Goal: Transaction & Acquisition: Purchase product/service

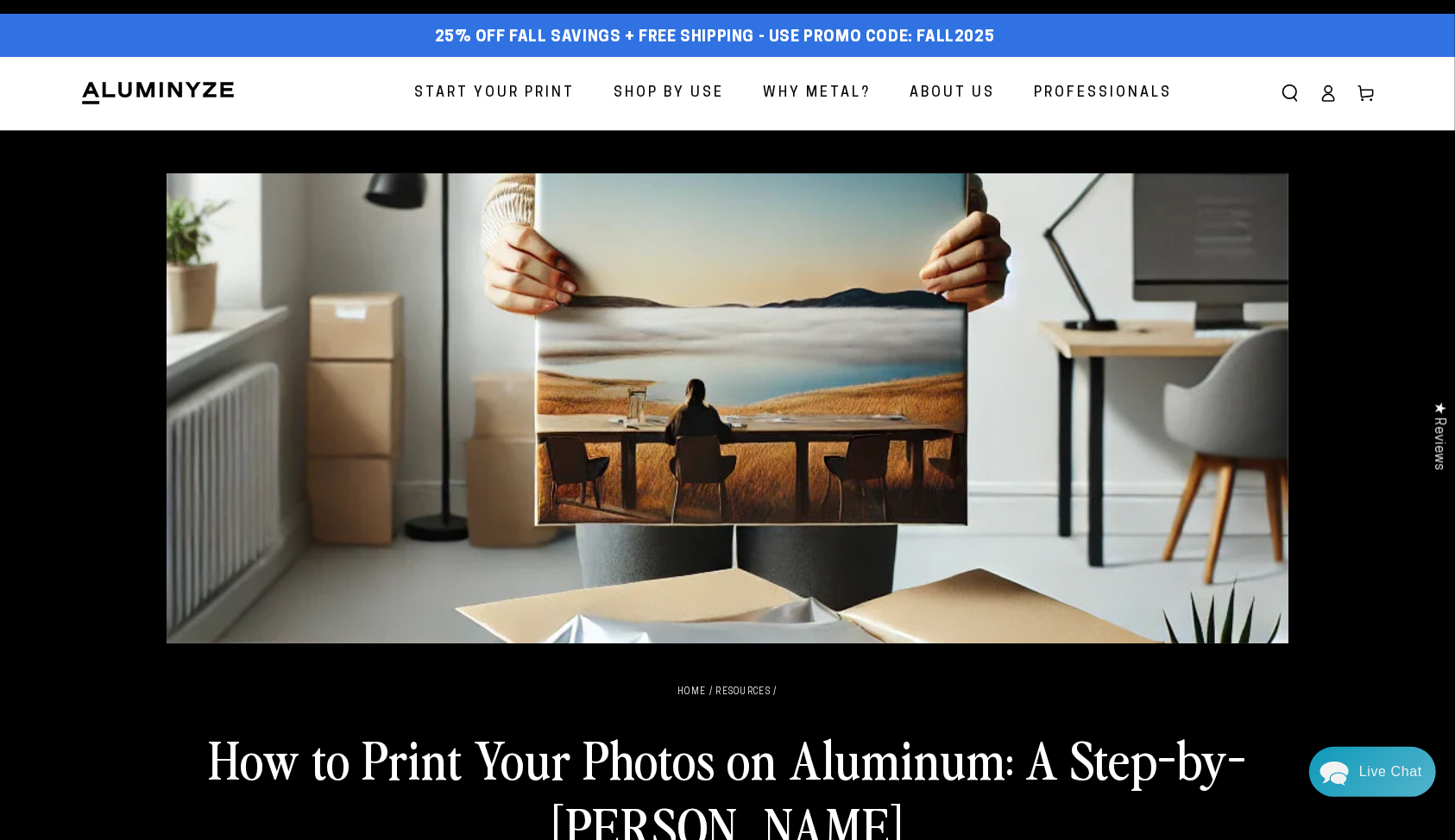
scroll to position [12, 0]
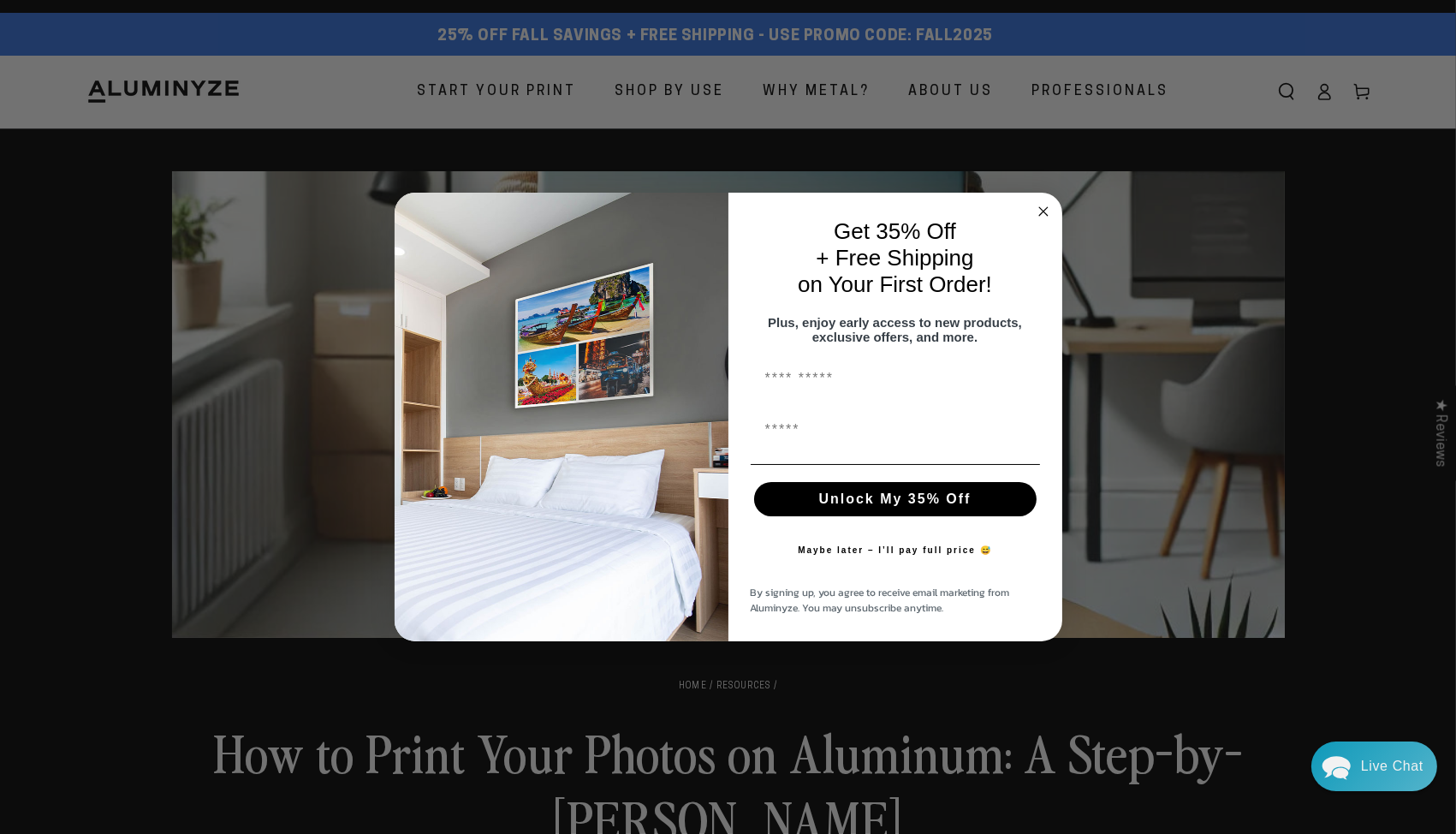
click at [1052, 205] on circle "Close dialog" at bounding box center [1043, 212] width 19 height 19
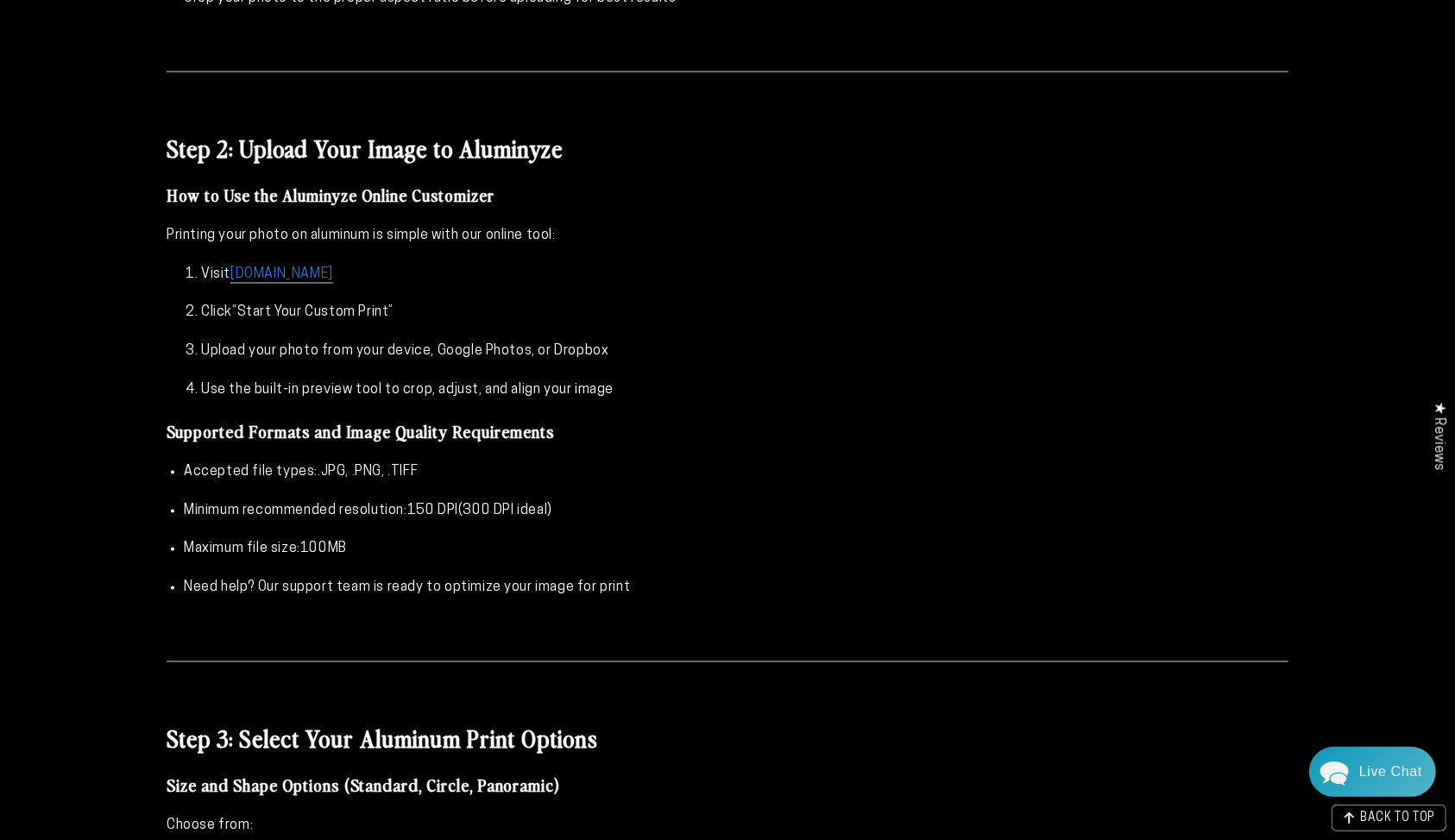
scroll to position [2432, 0]
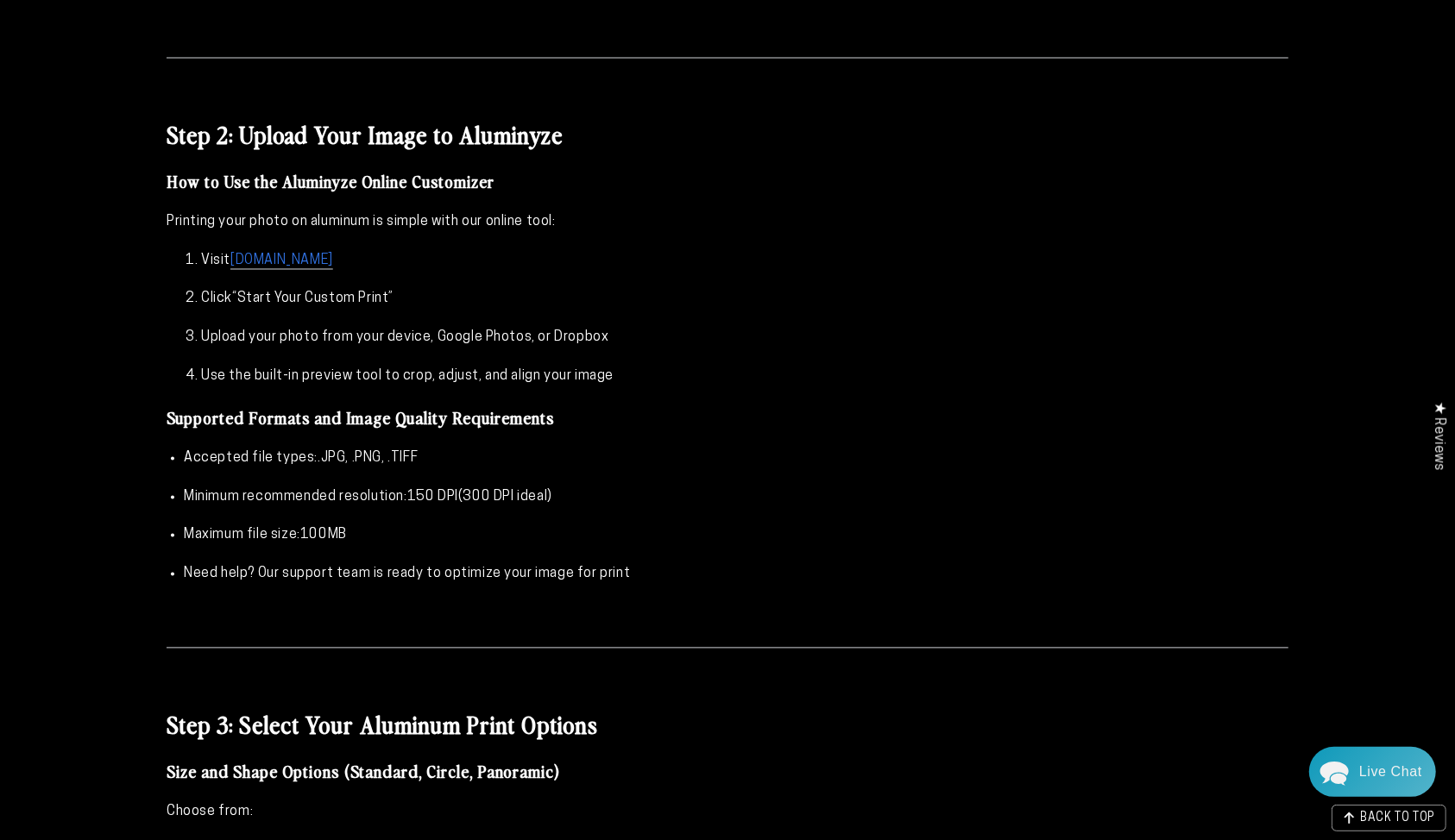
click at [257, 257] on link "[DOMAIN_NAME]" at bounding box center [282, 262] width 103 height 16
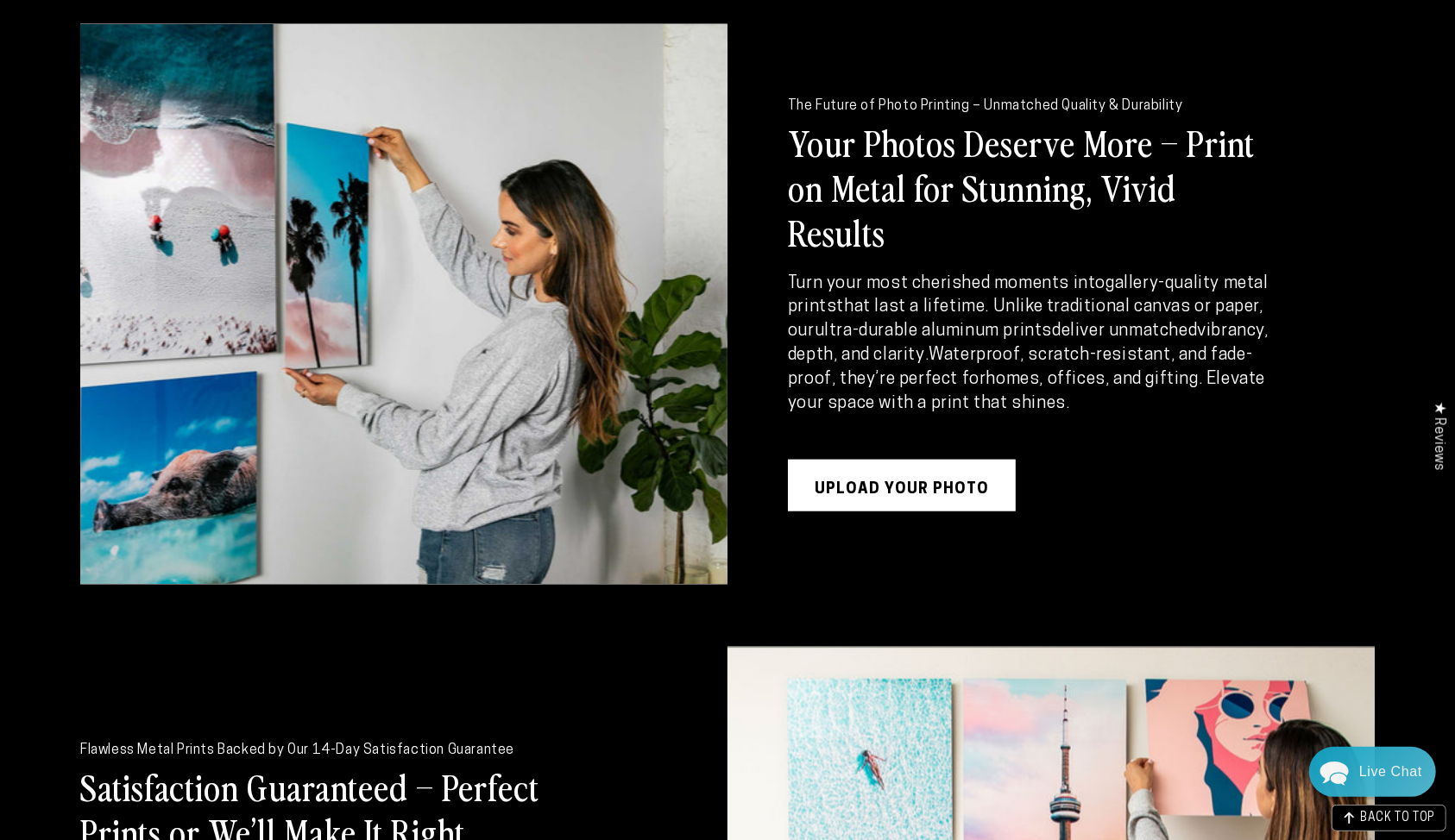
scroll to position [2254, 0]
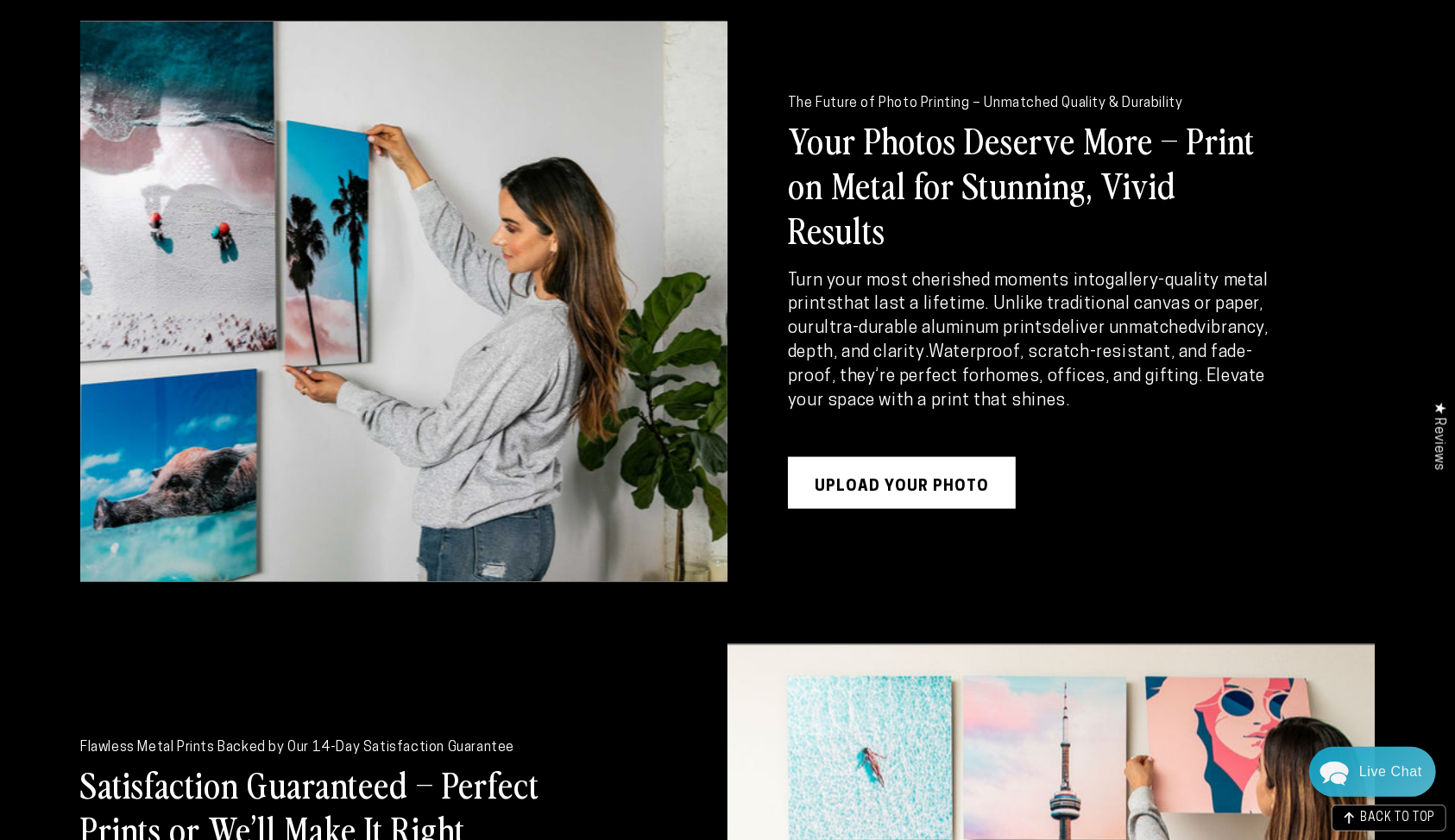
click at [971, 464] on link "UPLOAD YOUR PHOTO" at bounding box center [901, 482] width 228 height 51
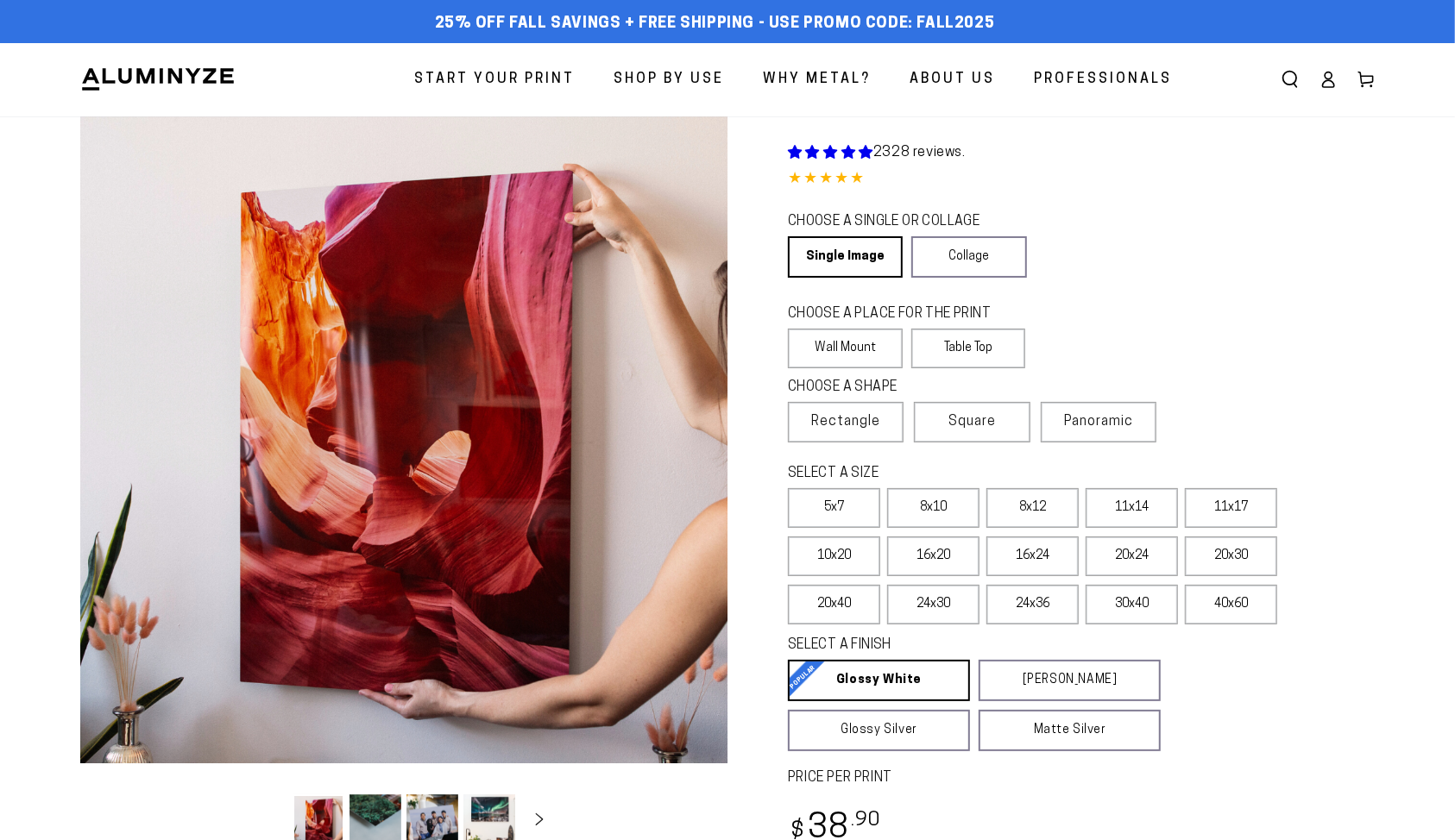
select select "**********"
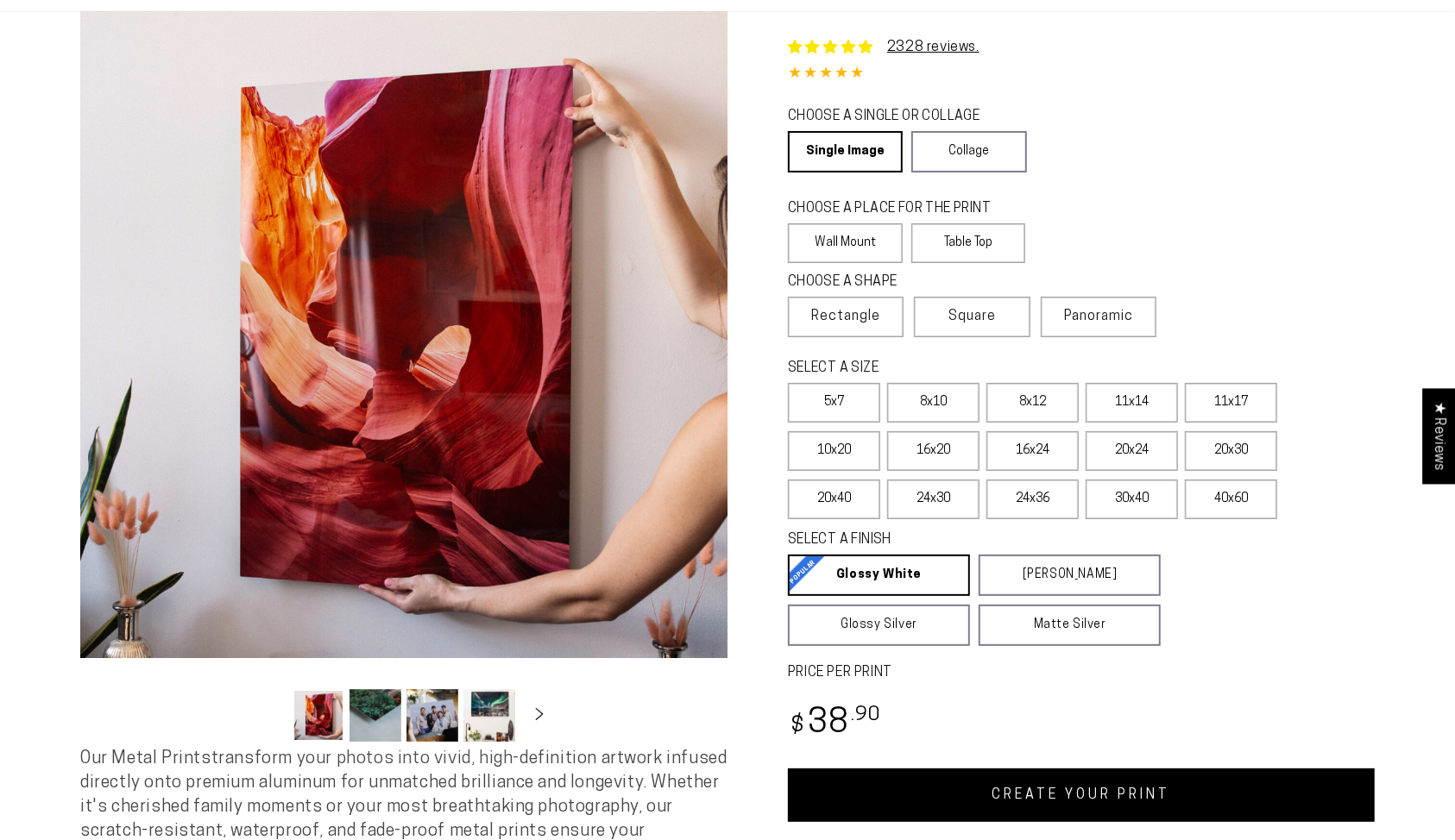
scroll to position [118, 0]
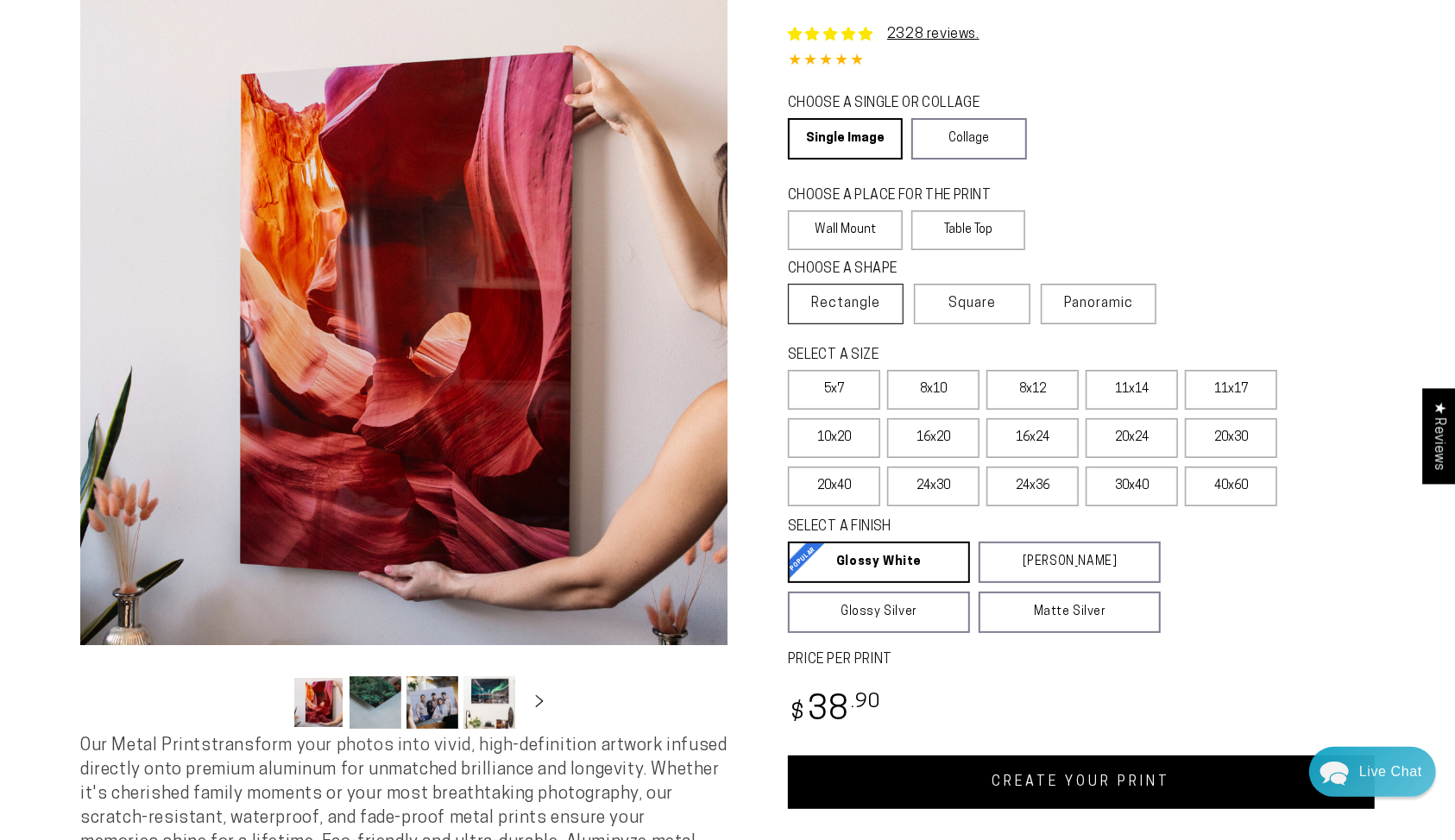
click at [863, 307] on span "Rectangle" at bounding box center [846, 303] width 69 height 20
click at [853, 429] on label "10x20" at bounding box center [833, 437] width 92 height 40
click at [1248, 385] on label "11x17" at bounding box center [1231, 389] width 92 height 40
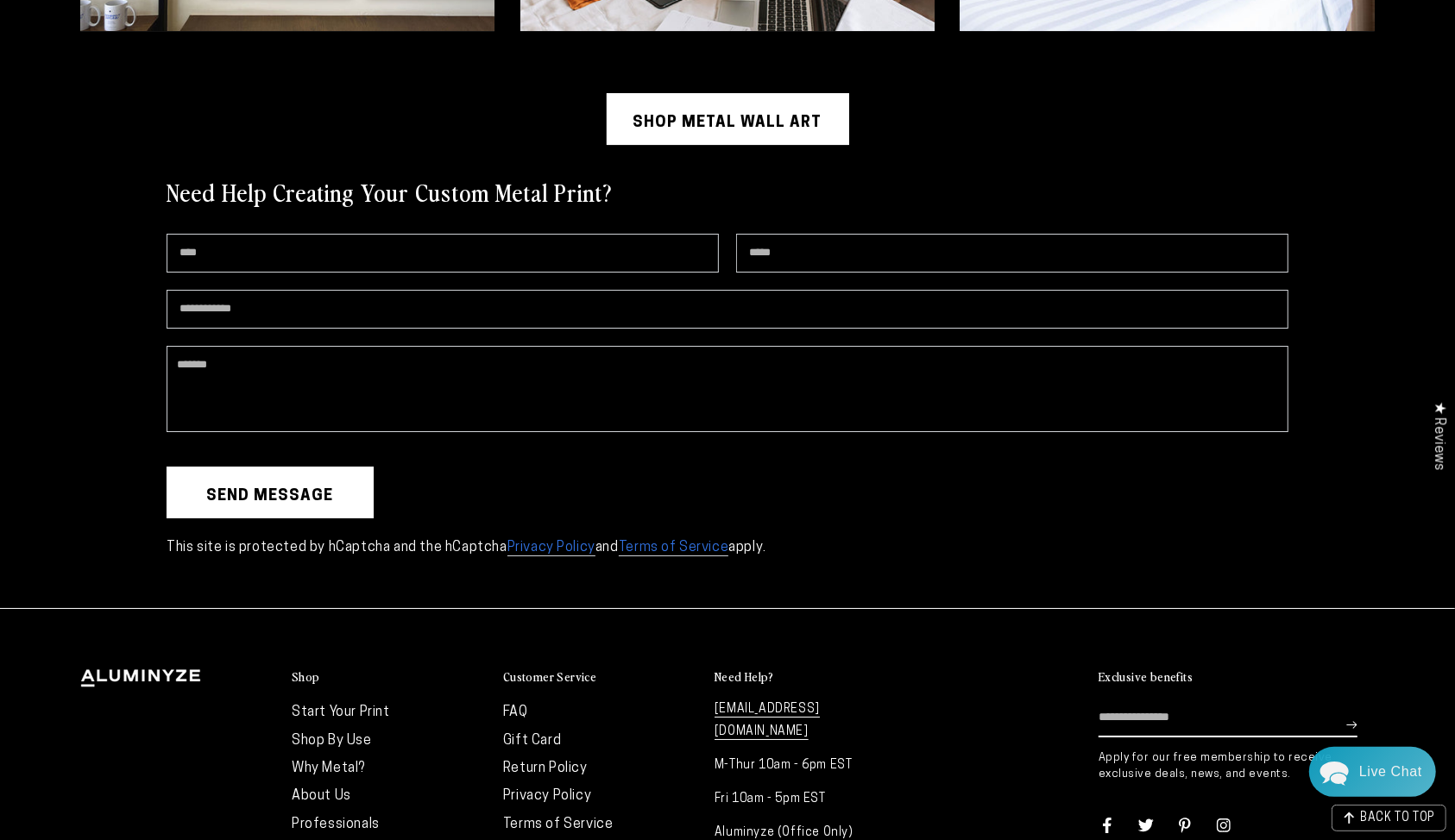
scroll to position [4685, 0]
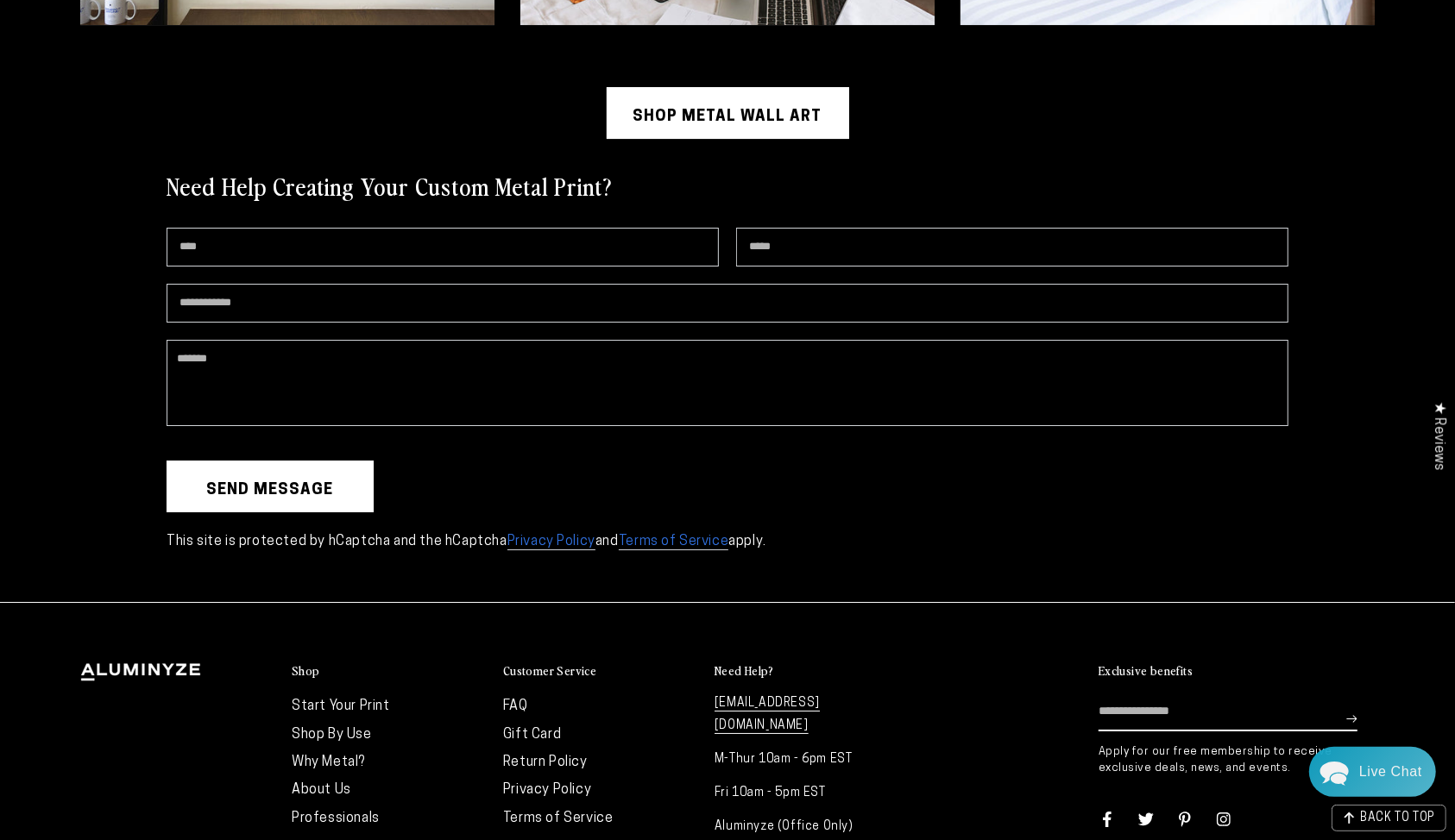
click at [1376, 483] on div "Need Help Creating Your Custom Metal Print? Name Email * Phone number Comment S…" at bounding box center [727, 370] width 1381 height 463
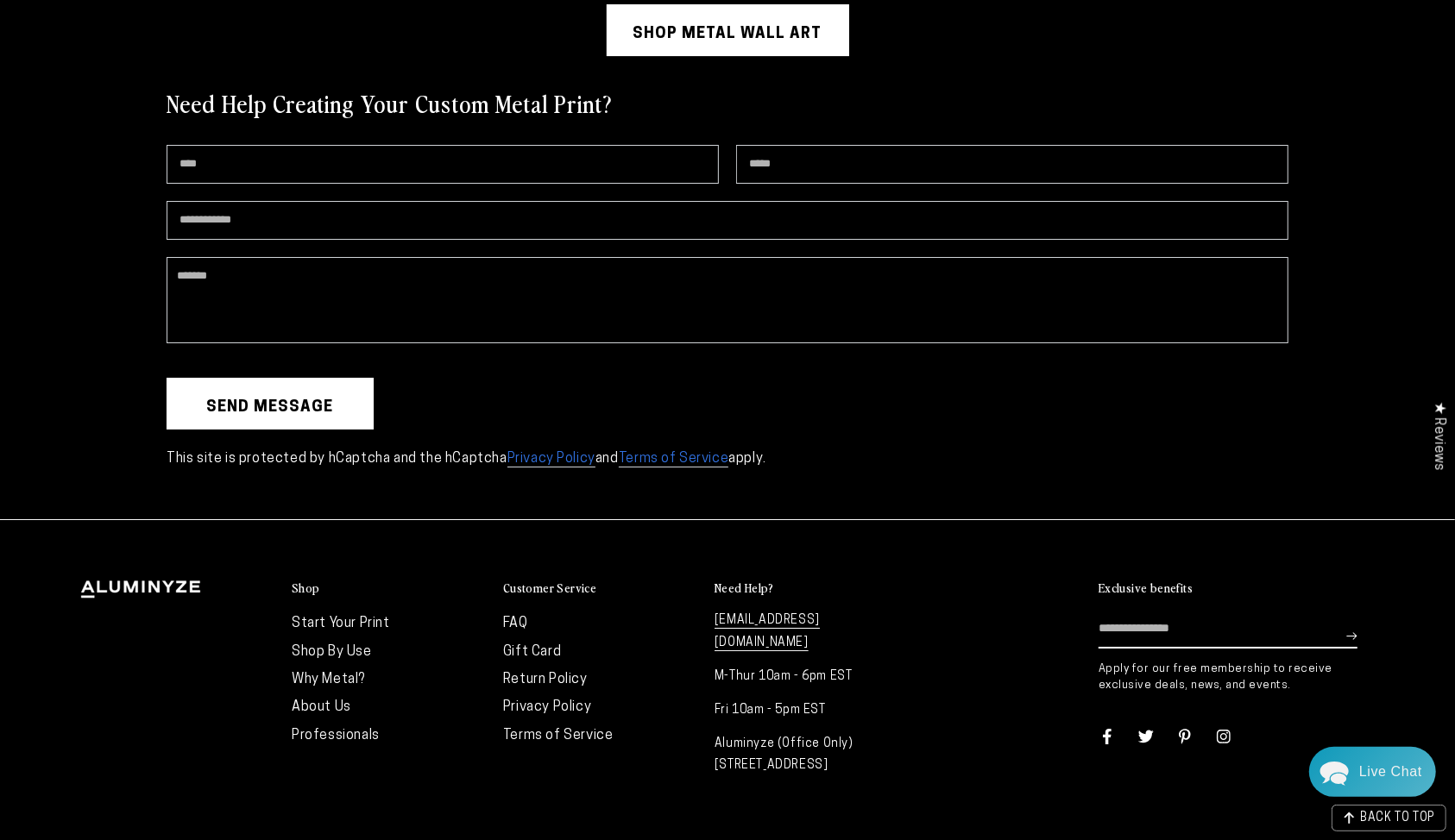
scroll to position [4828, 0]
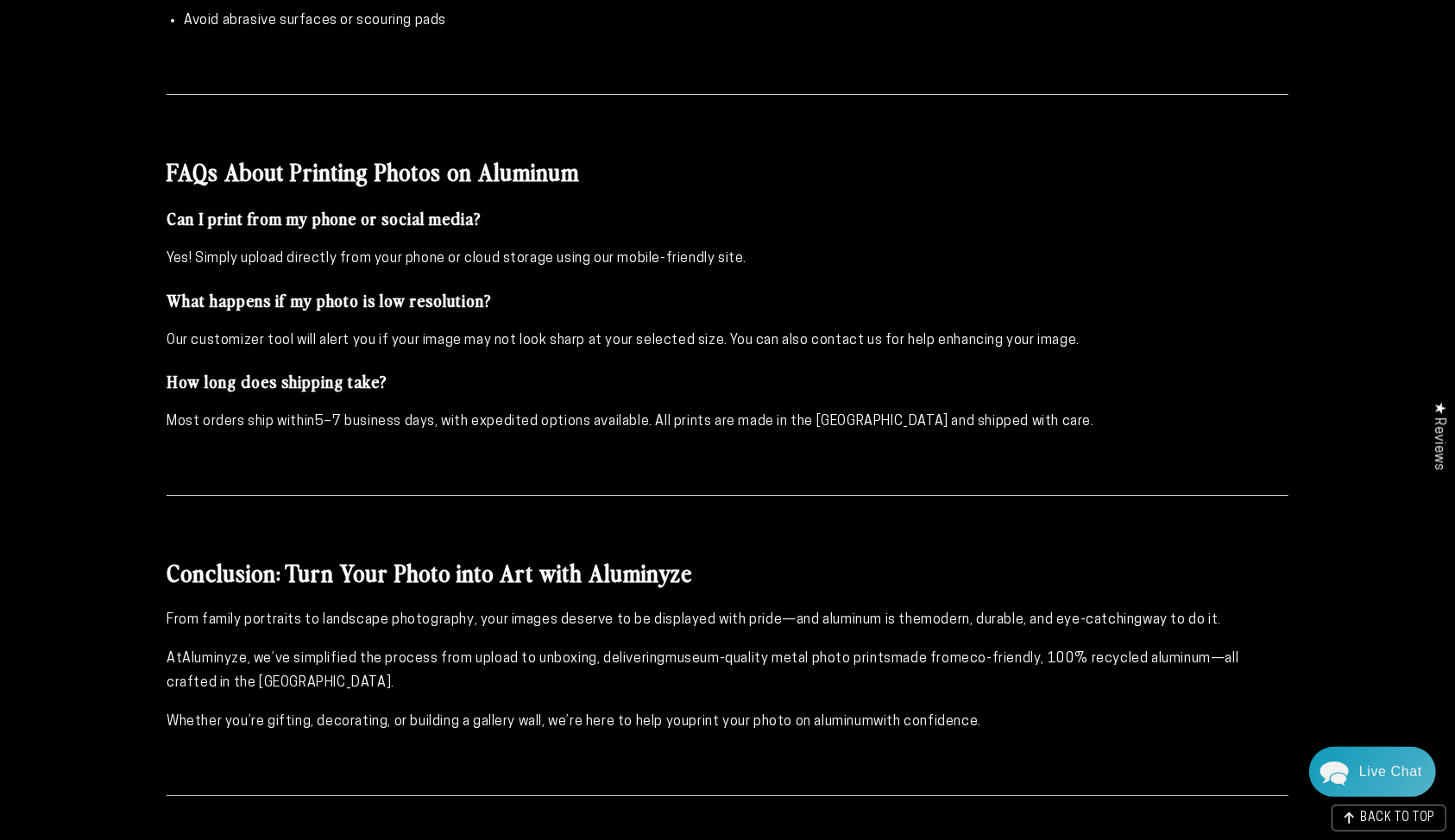
scroll to position [4817, 0]
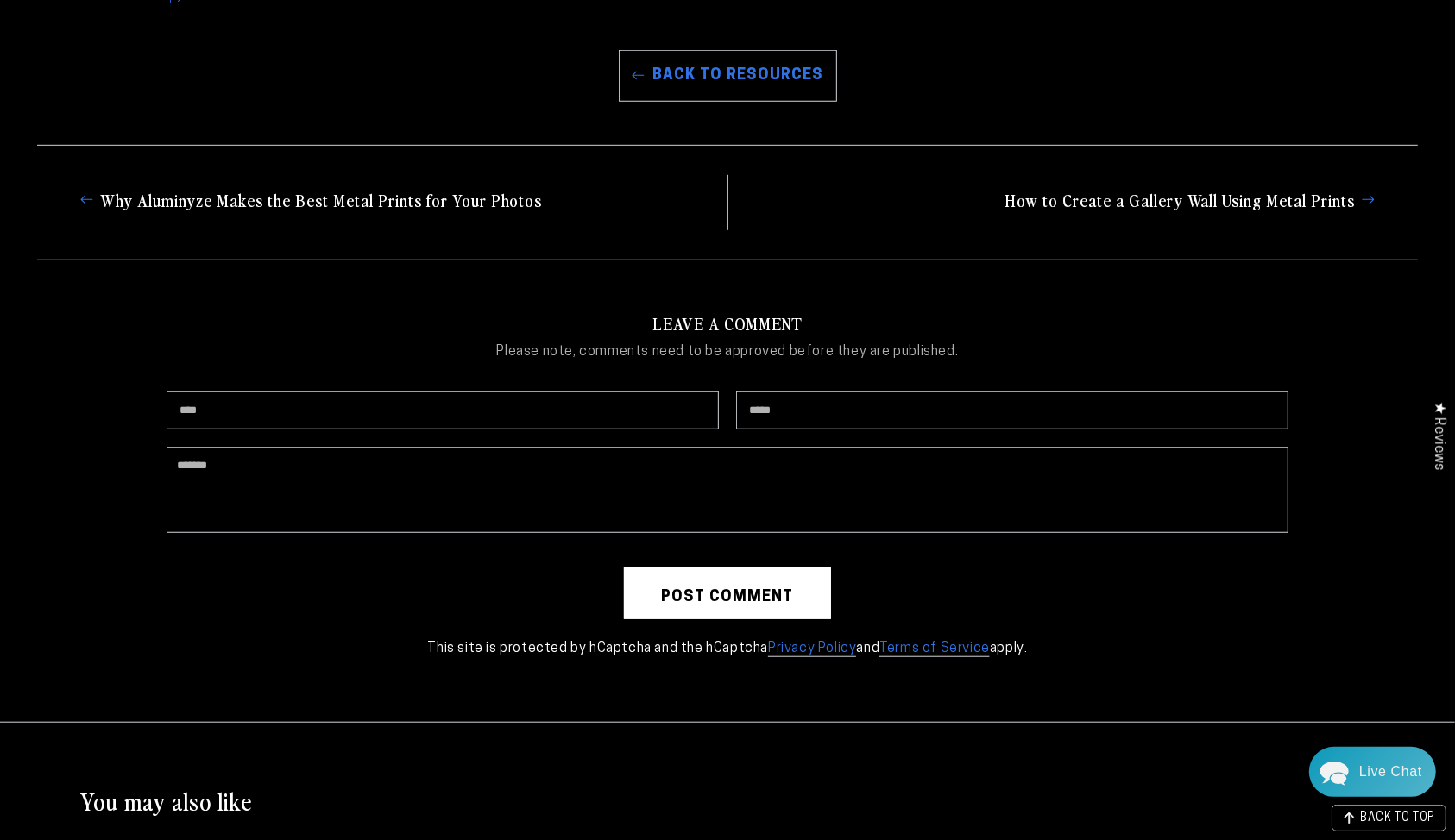
scroll to position [5870, 0]
click at [626, 188] on li "Why Aluminyze Makes the Best Metal Prints for Your Photos" at bounding box center [398, 201] width 634 height 27
click at [1374, 374] on div "Leave a comment Please note, comments need to be approved before they are publi…" at bounding box center [727, 486] width 1381 height 350
click at [1329, 424] on div "Leave a comment Please note, comments need to be approved before they are publi…" at bounding box center [727, 486] width 1381 height 350
click at [1336, 444] on div "Leave a comment Please note, comments need to be approved before they are publi…" at bounding box center [727, 486] width 1381 height 350
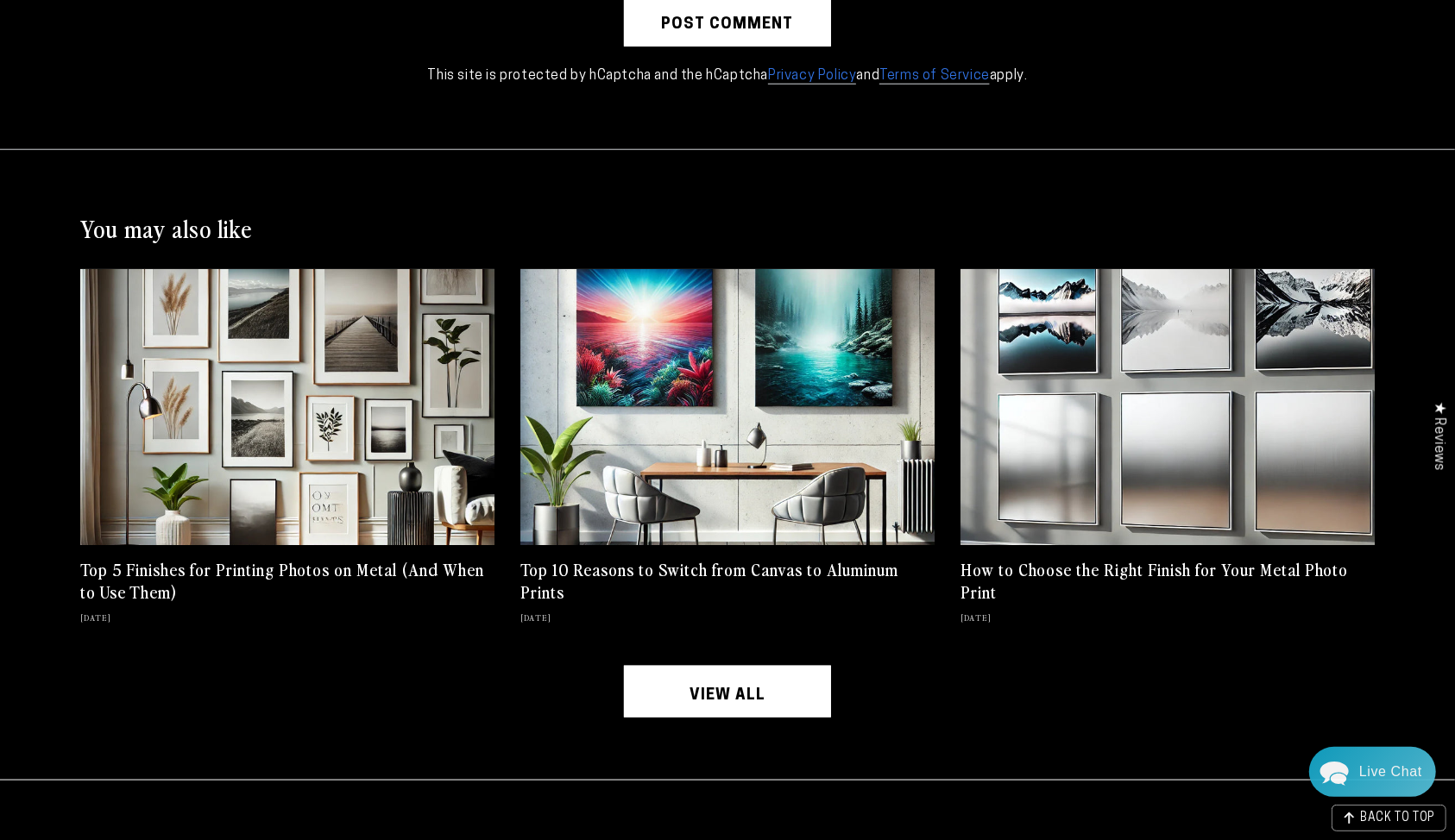
scroll to position [6446, 0]
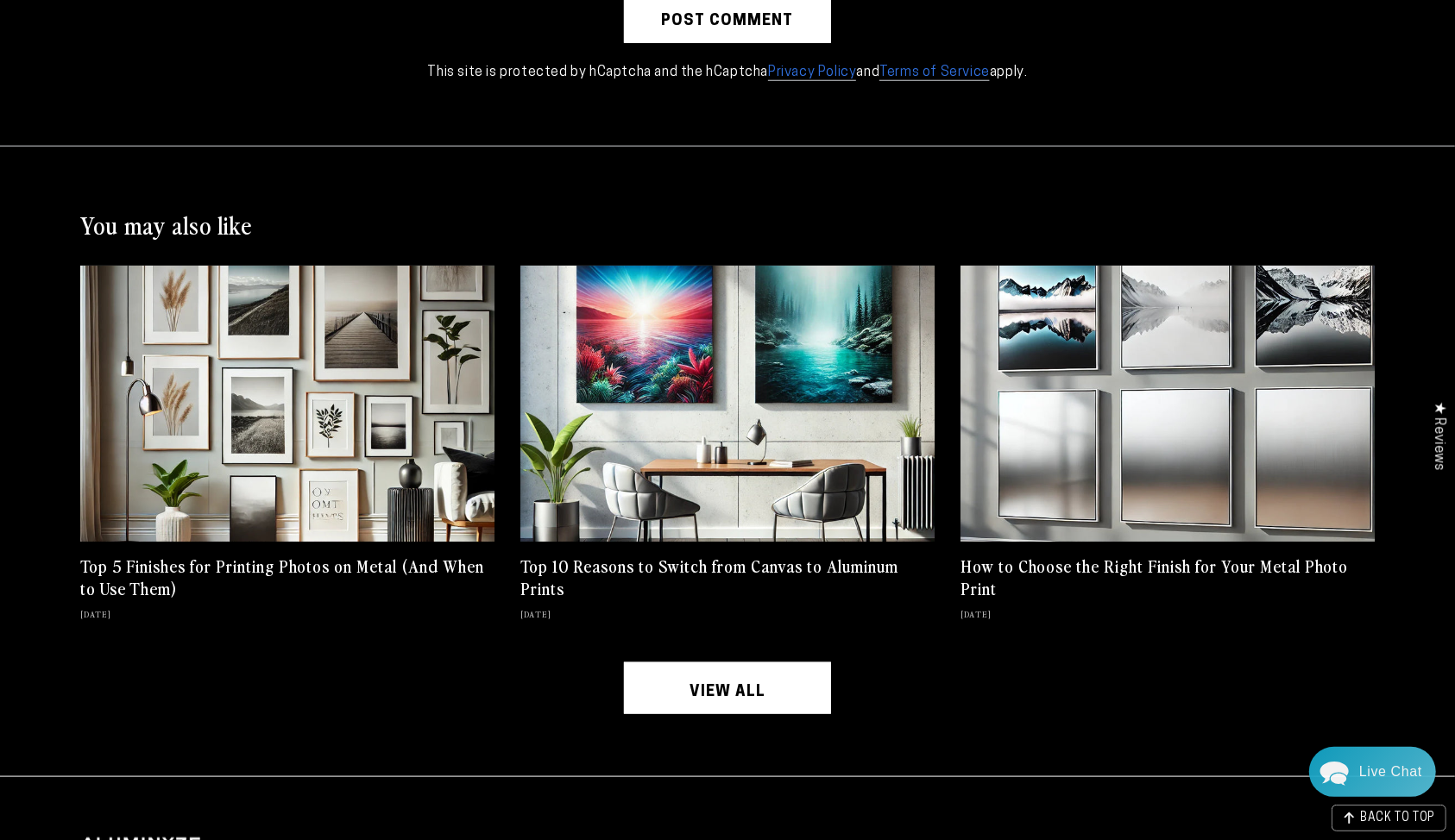
click at [577, 193] on div "You may also like Top 5 Finishes for Printing Photos on Metal (And When to Use …" at bounding box center [727, 477] width 1381 height 598
